Goal: Information Seeking & Learning: Understand process/instructions

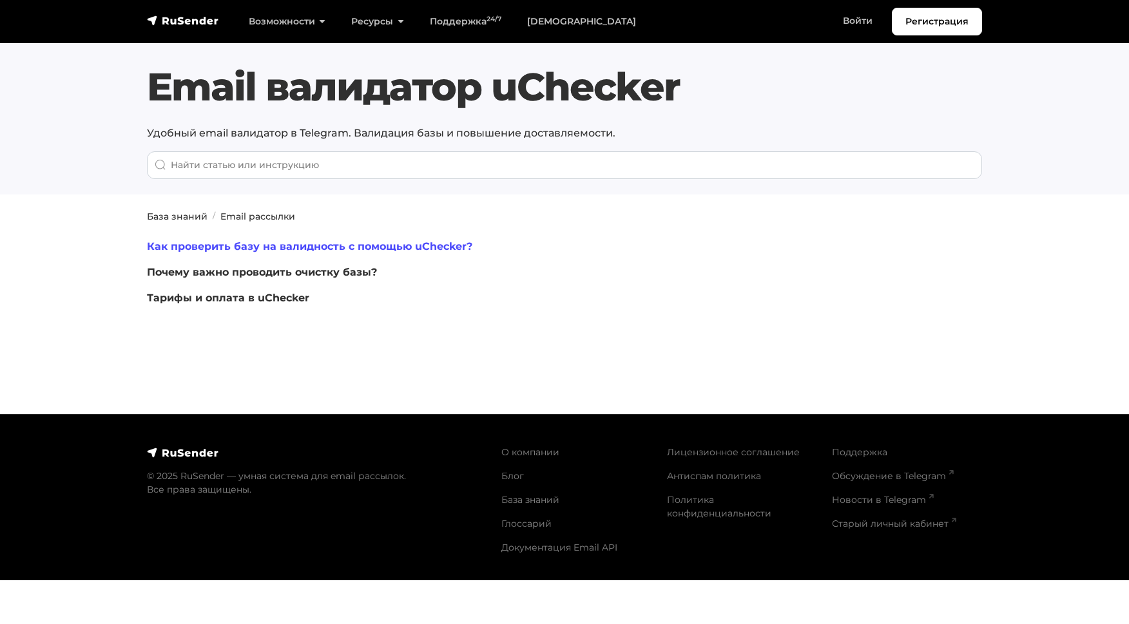
click at [309, 240] on link "Как проверить базу на валидность с помощью uChecker?" at bounding box center [309, 246] width 325 height 12
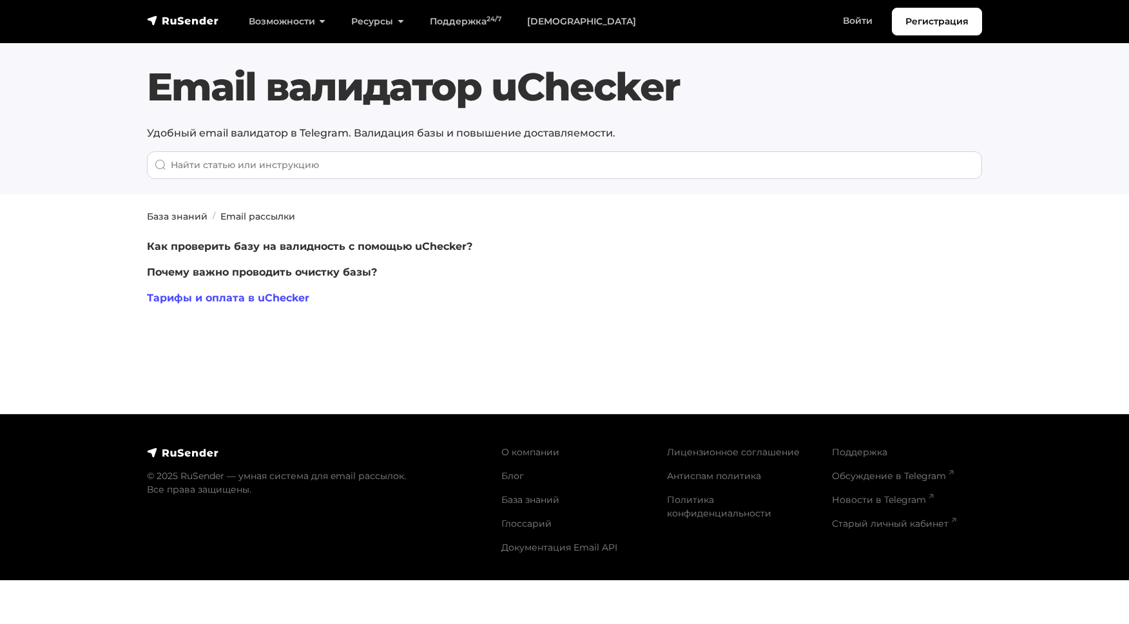
click at [256, 292] on link "Тарифы и оплата в uChecker" at bounding box center [228, 298] width 162 height 12
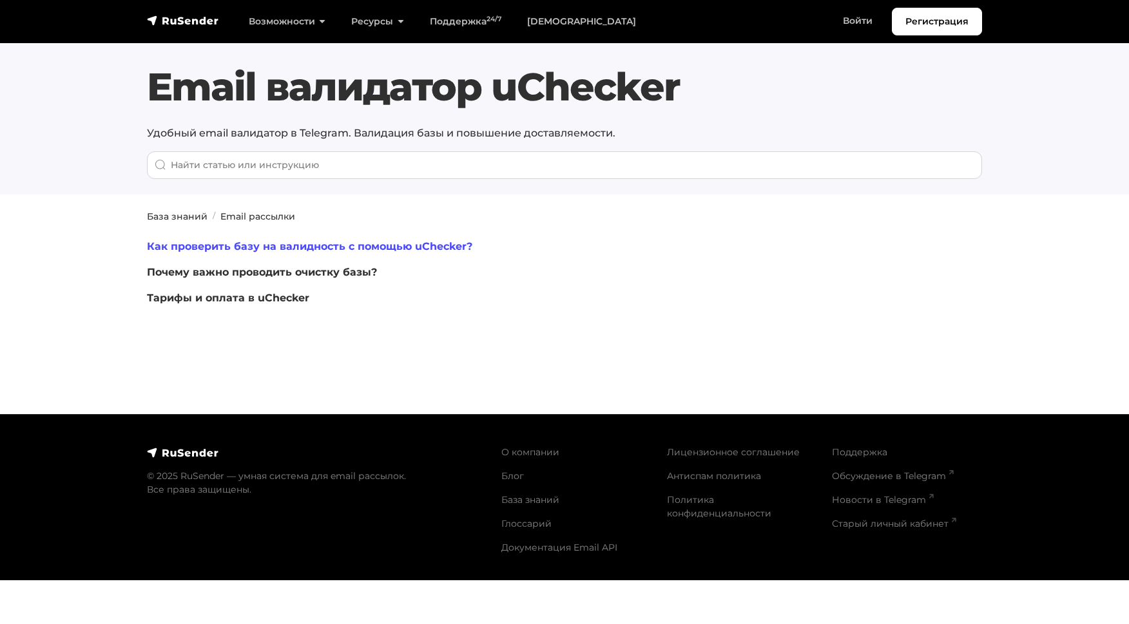
click at [213, 240] on link "Как проверить базу на валидность с помощью uChecker?" at bounding box center [309, 246] width 325 height 12
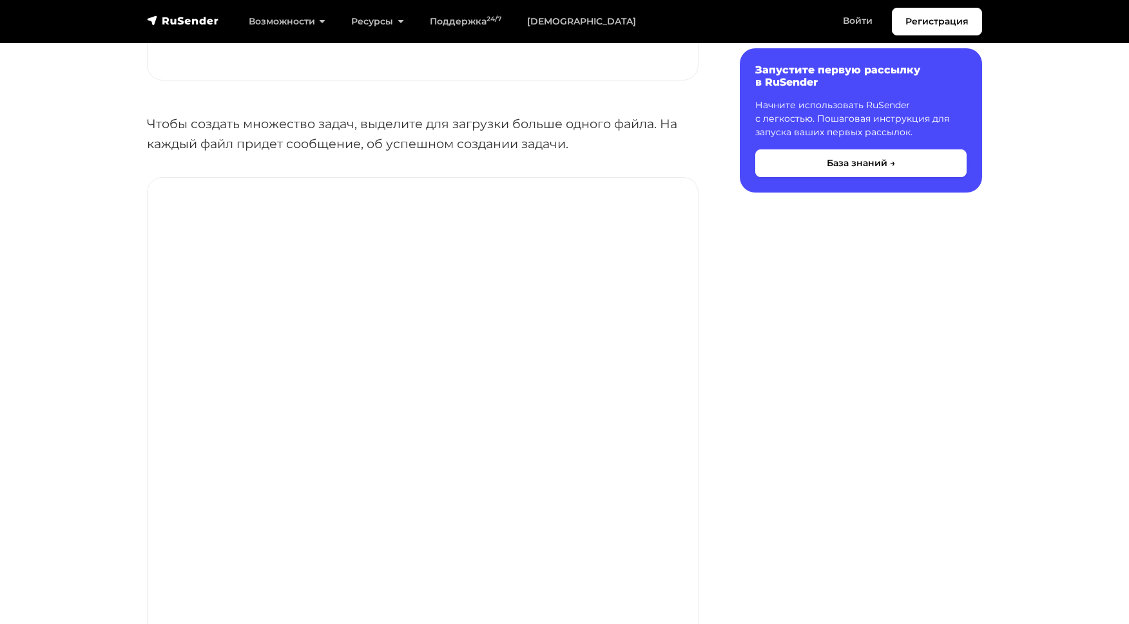
scroll to position [3252, 0]
